Goal: Communication & Community: Answer question/provide support

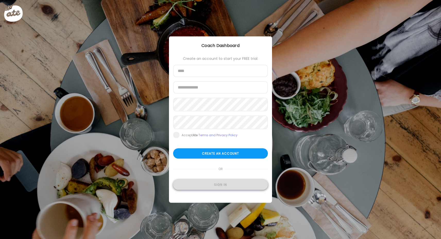
click at [226, 187] on div "Sign in" at bounding box center [220, 184] width 95 height 10
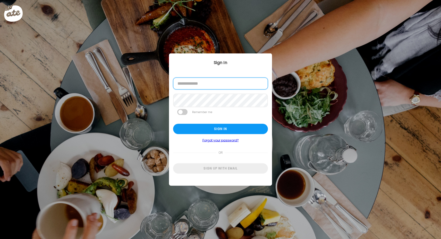
type input "**********"
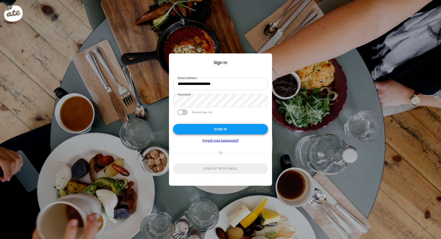
click at [224, 125] on form "**********" at bounding box center [220, 126] width 95 height 96
click at [219, 131] on div "Sign in" at bounding box center [220, 129] width 95 height 10
type textarea "**********"
type input "**********"
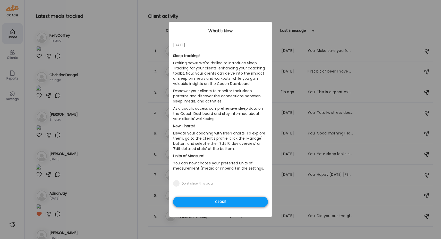
click at [216, 200] on div "Close" at bounding box center [220, 201] width 95 height 10
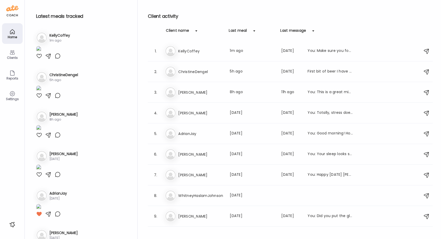
click at [12, 57] on div "Clients" at bounding box center [12, 57] width 19 height 3
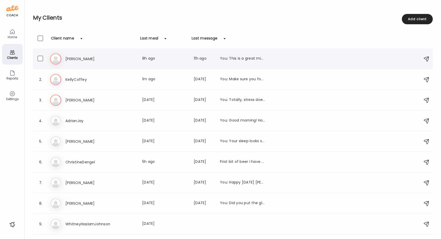
click at [77, 56] on h3 "[PERSON_NAME]" at bounding box center [87, 59] width 45 height 6
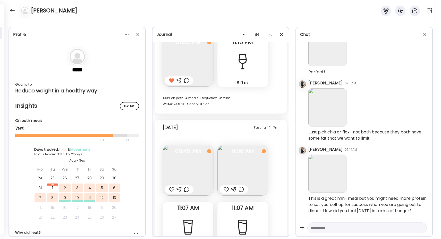
scroll to position [2423, 0]
click at [238, 154] on img at bounding box center [242, 169] width 50 height 50
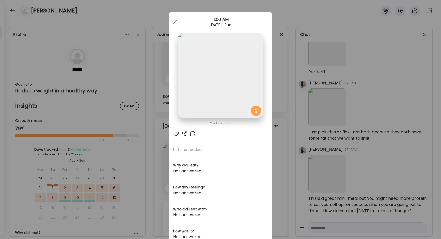
click at [175, 133] on div at bounding box center [176, 133] width 6 height 6
click at [184, 133] on div at bounding box center [184, 133] width 6 height 6
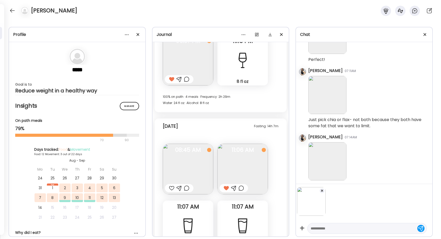
scroll to position [620, 0]
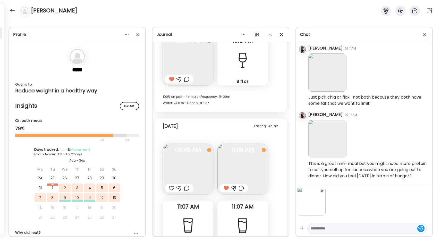
click at [327, 225] on textarea at bounding box center [363, 228] width 104 height 6
type textarea "**********"
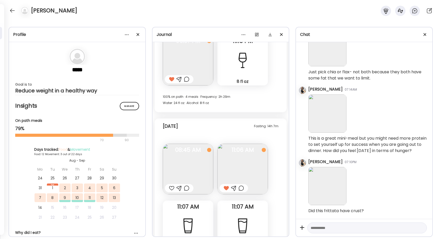
scroll to position [647, 0]
click at [170, 187] on div at bounding box center [171, 188] width 5 height 6
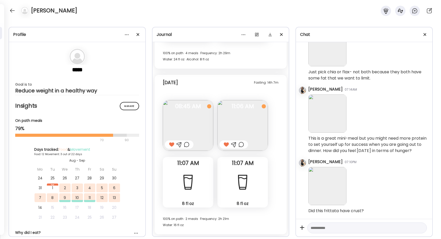
scroll to position [2467, 0]
click at [10, 8] on div at bounding box center [12, 10] width 8 height 8
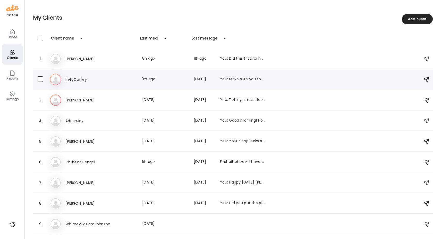
click at [69, 75] on div "Ke KellyCoffey Last meal: 1m ago Last message: [DATE] You: Make sure you focus …" at bounding box center [233, 79] width 367 height 11
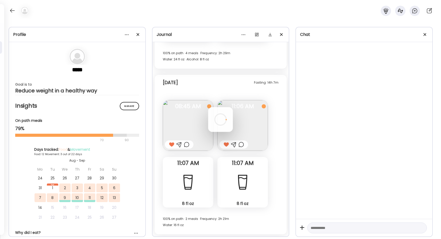
scroll to position [616, 0]
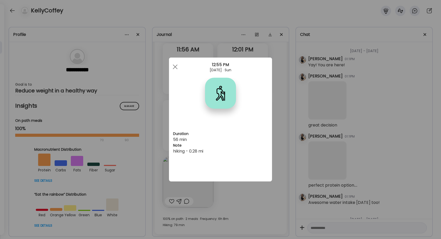
scroll to position [14995, 0]
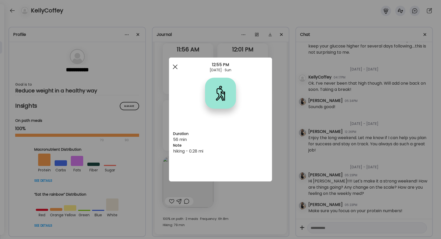
click at [172, 66] on div at bounding box center [175, 67] width 10 height 10
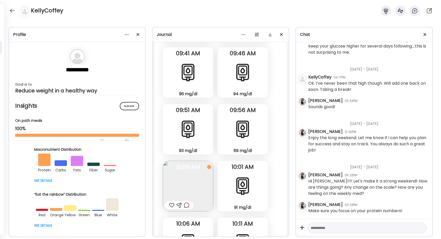
scroll to position [69446, 0]
click at [171, 205] on div at bounding box center [171, 204] width 5 height 6
click at [187, 205] on div at bounding box center [186, 204] width 5 height 6
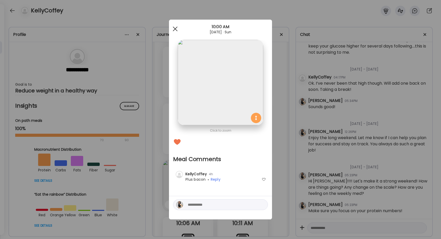
click at [174, 28] on span at bounding box center [175, 29] width 5 height 5
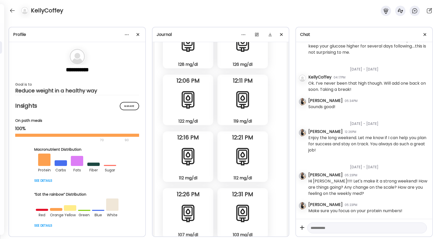
scroll to position [61881, 0]
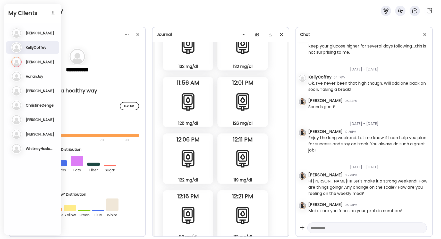
click at [12, 10] on h2 "My Clients" at bounding box center [32, 13] width 49 height 8
click at [31, 64] on h3 "[PERSON_NAME]" at bounding box center [40, 62] width 28 height 5
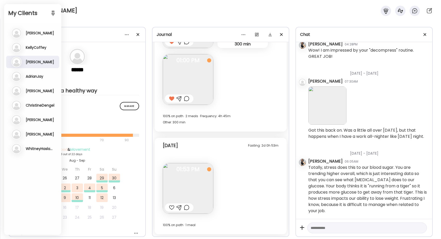
scroll to position [7517, 0]
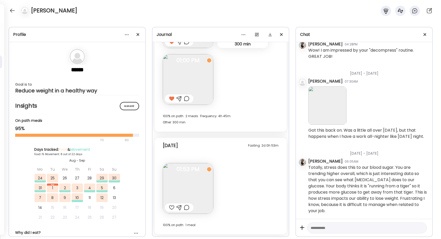
click at [171, 207] on div at bounding box center [171, 207] width 5 height 6
